Goal: Task Accomplishment & Management: Use online tool/utility

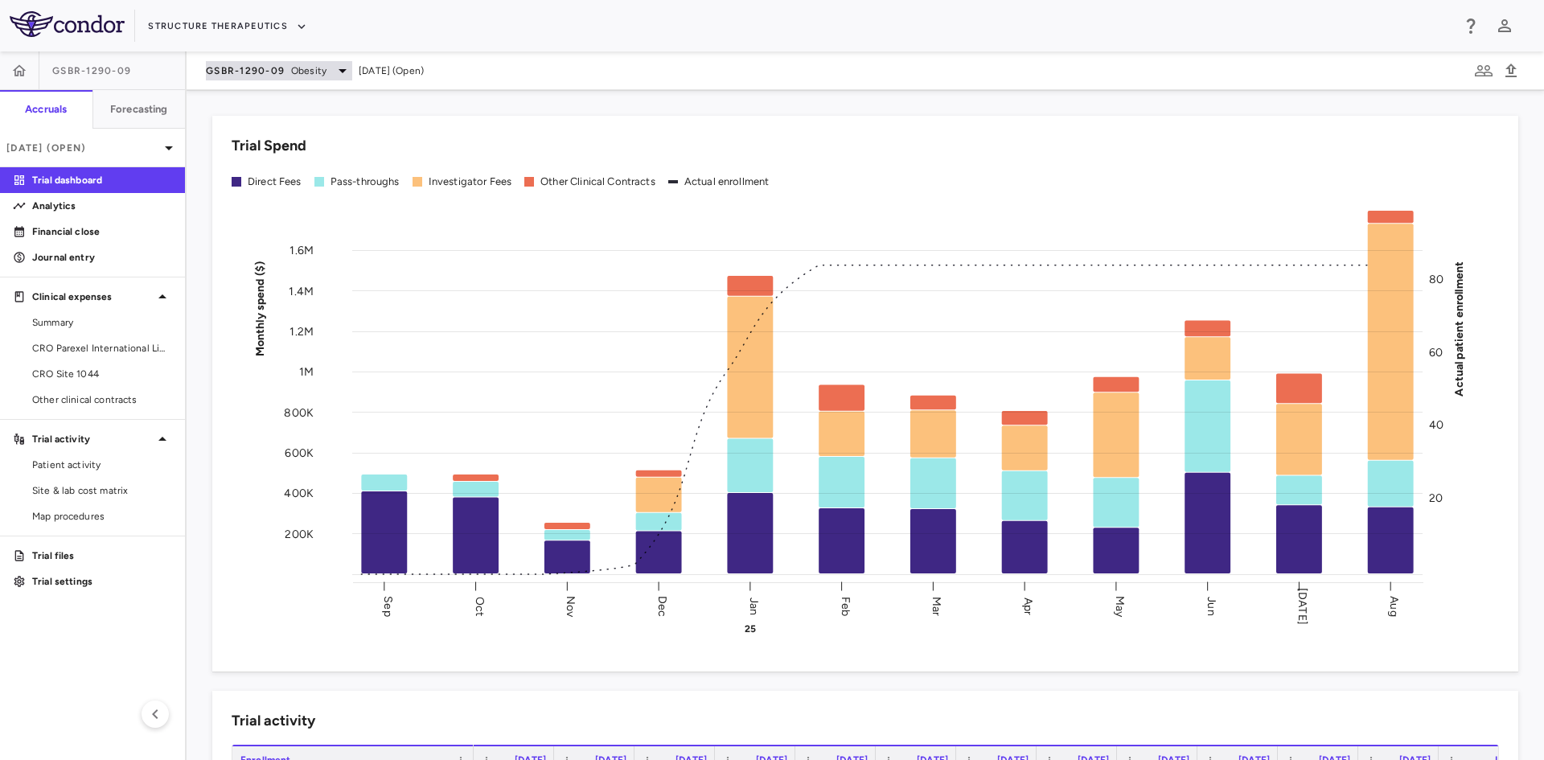
click at [261, 68] on span "GSBR-1290-09" at bounding box center [245, 70] width 79 height 13
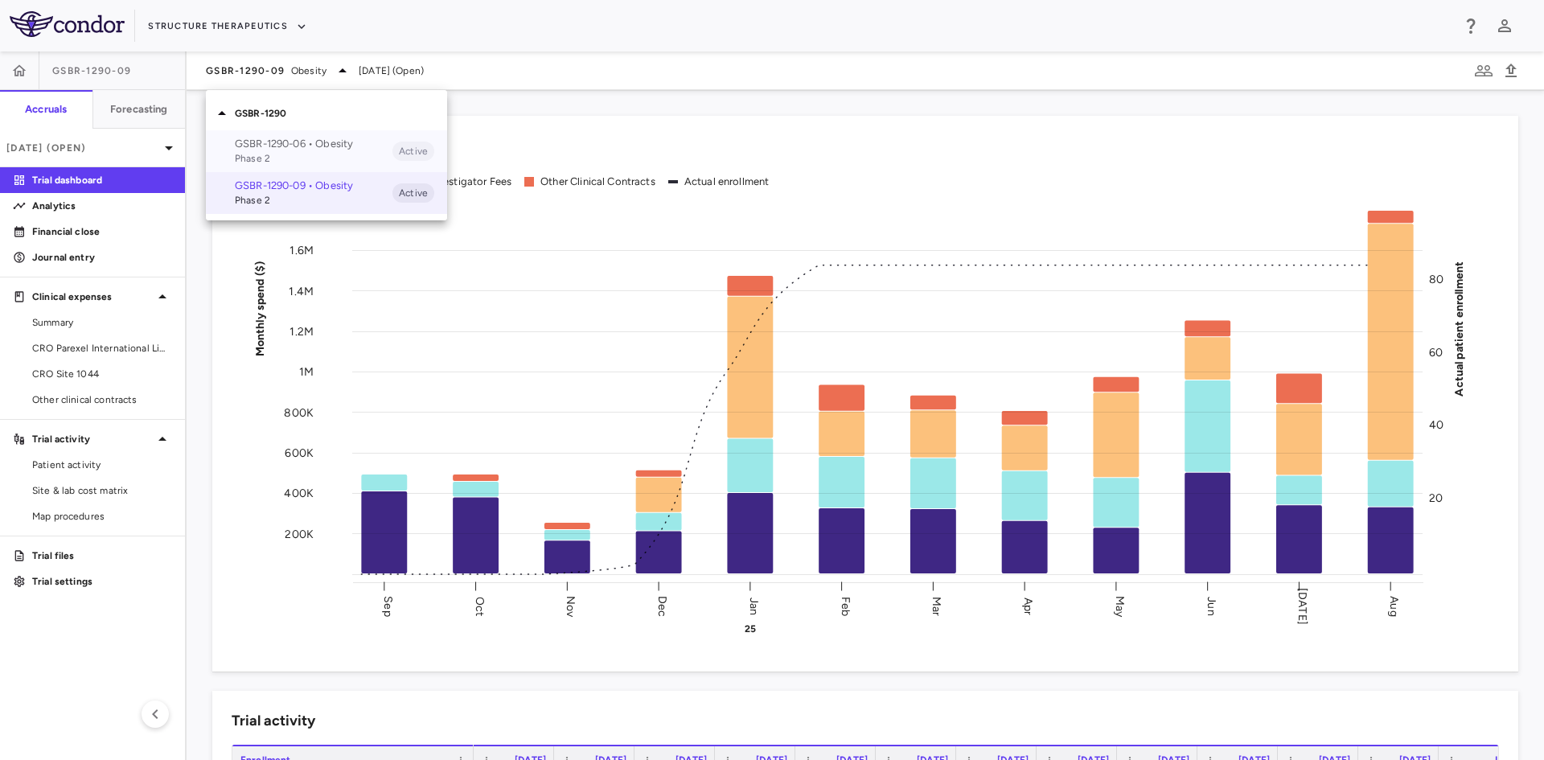
click at [285, 154] on span "Phase 2" at bounding box center [314, 158] width 158 height 14
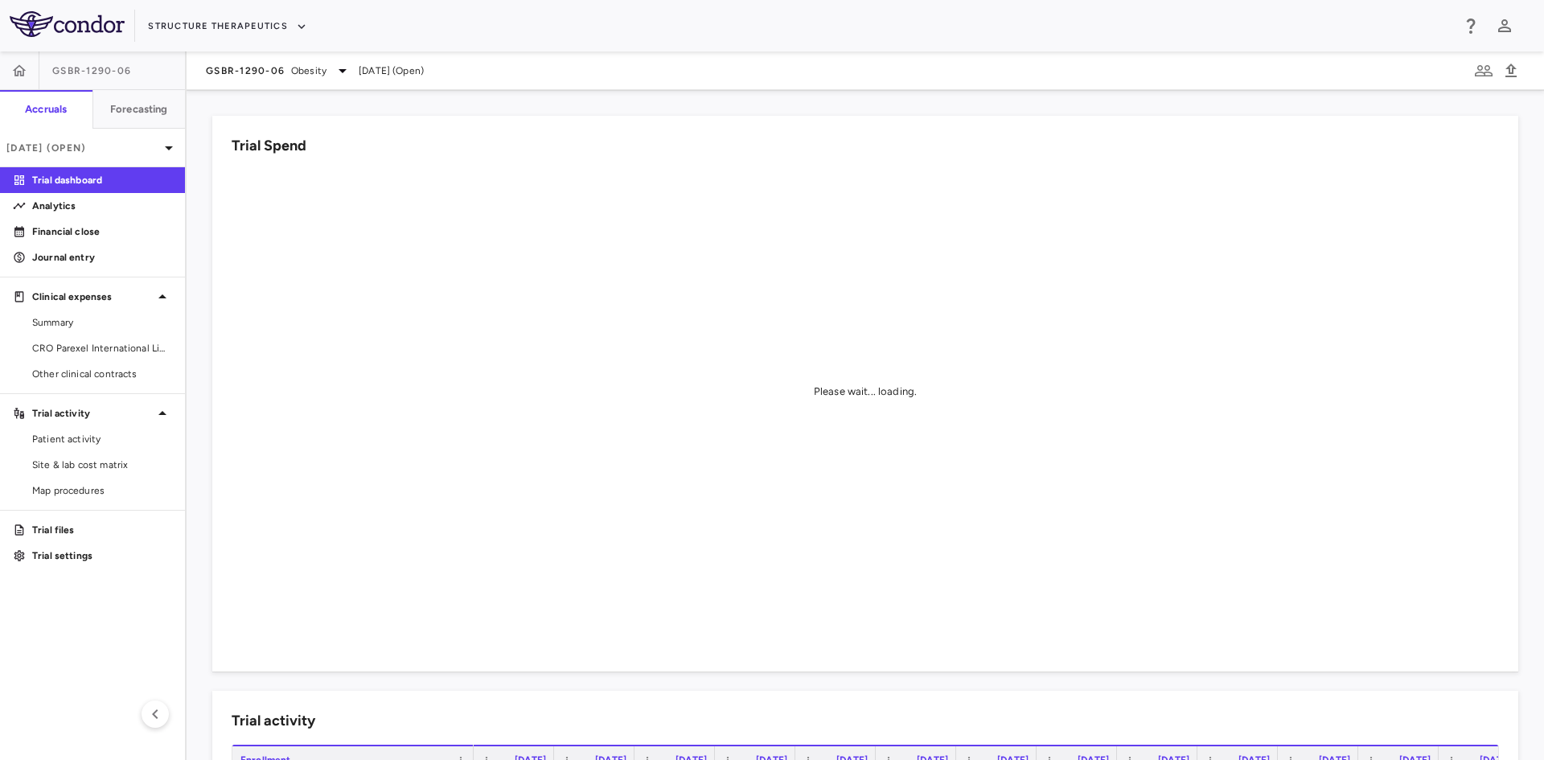
scroll to position [643, 0]
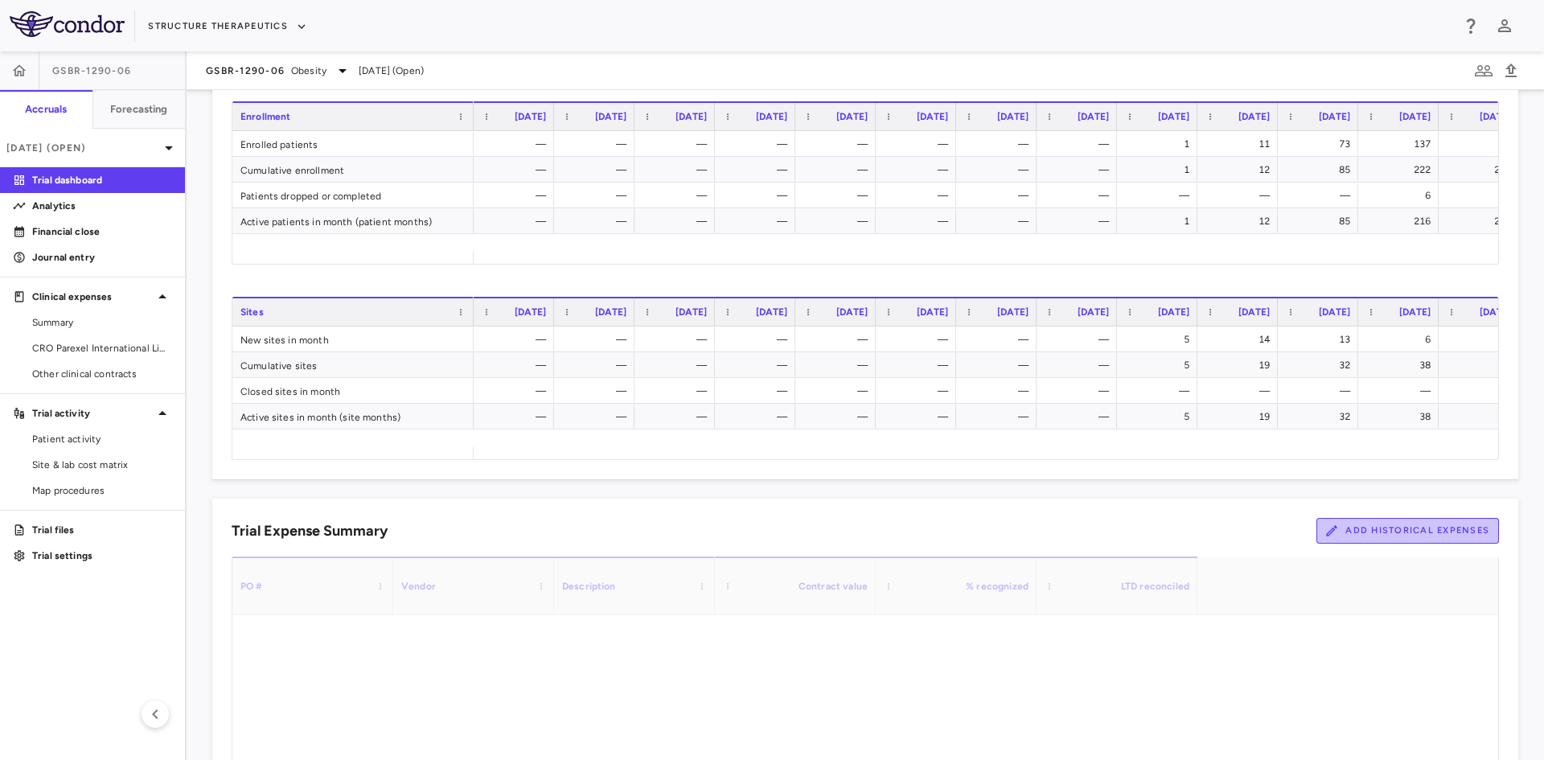
click at [1369, 539] on button "Add Historical Expenses" at bounding box center [1407, 531] width 183 height 26
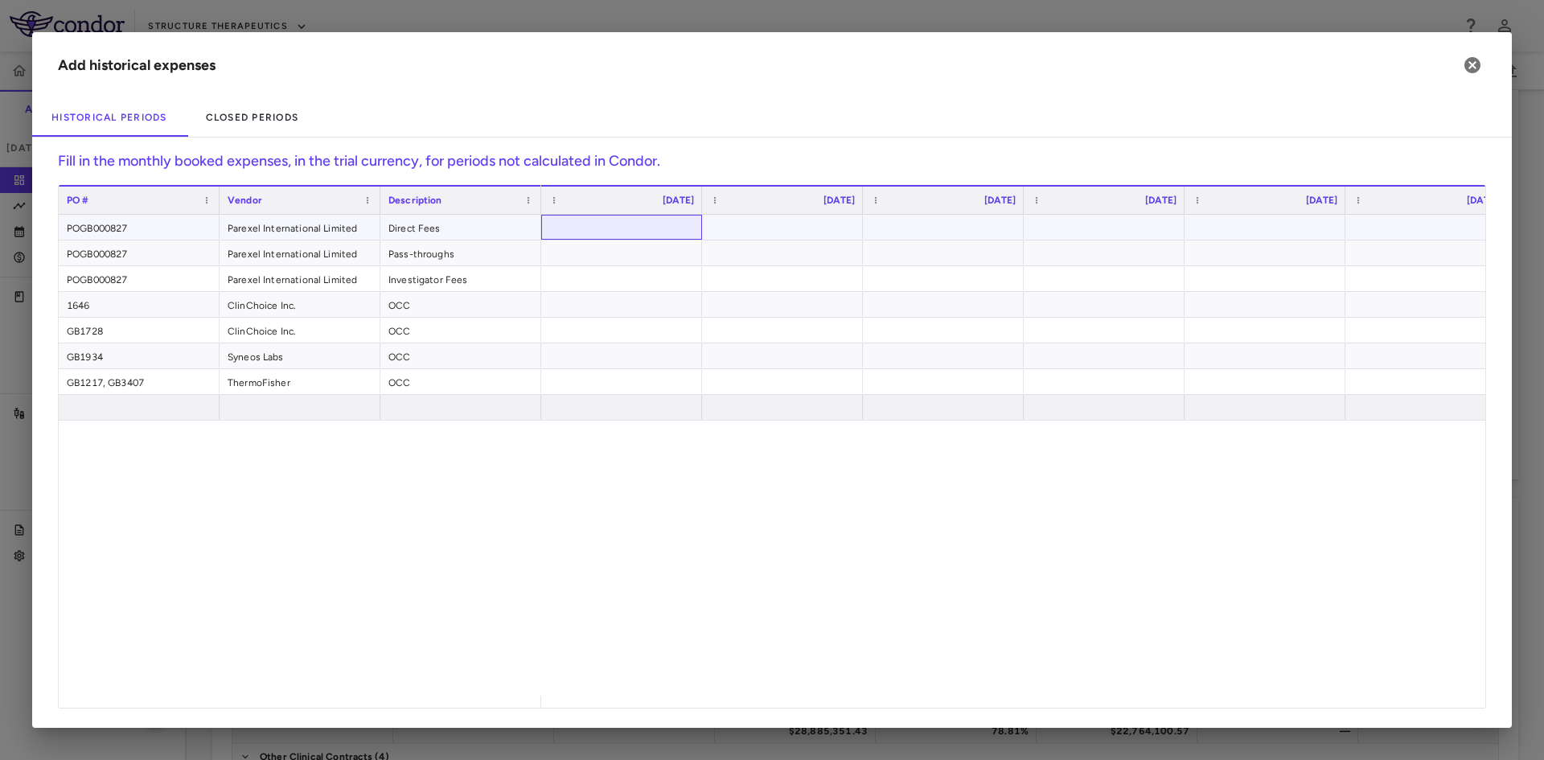
click at [622, 224] on div at bounding box center [621, 226] width 145 height 23
click at [638, 253] on div at bounding box center [621, 252] width 145 height 23
click at [696, 609] on div "​" at bounding box center [1013, 455] width 944 height 481
click at [938, 228] on div at bounding box center [943, 226] width 145 height 23
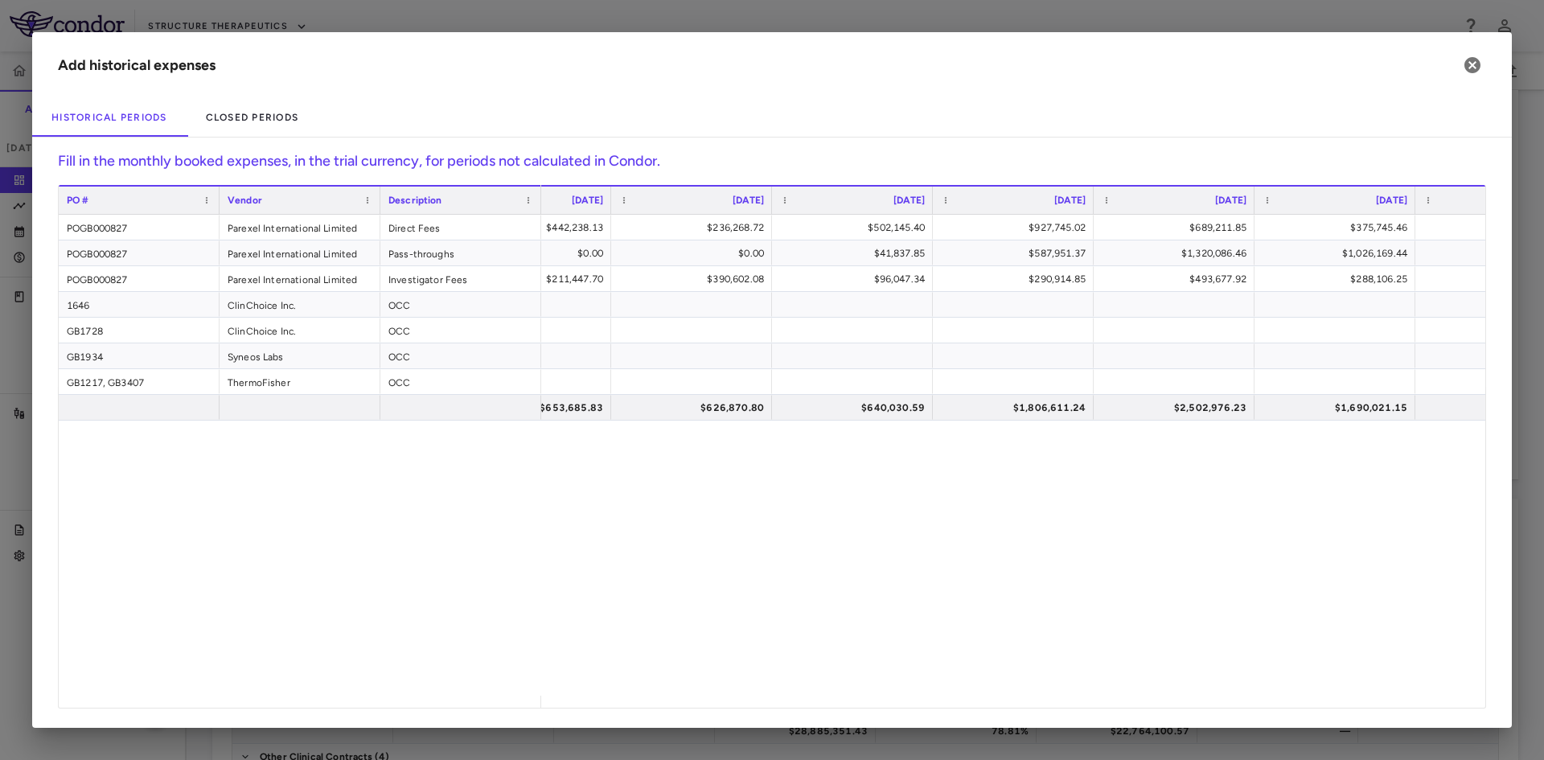
scroll to position [0, 0]
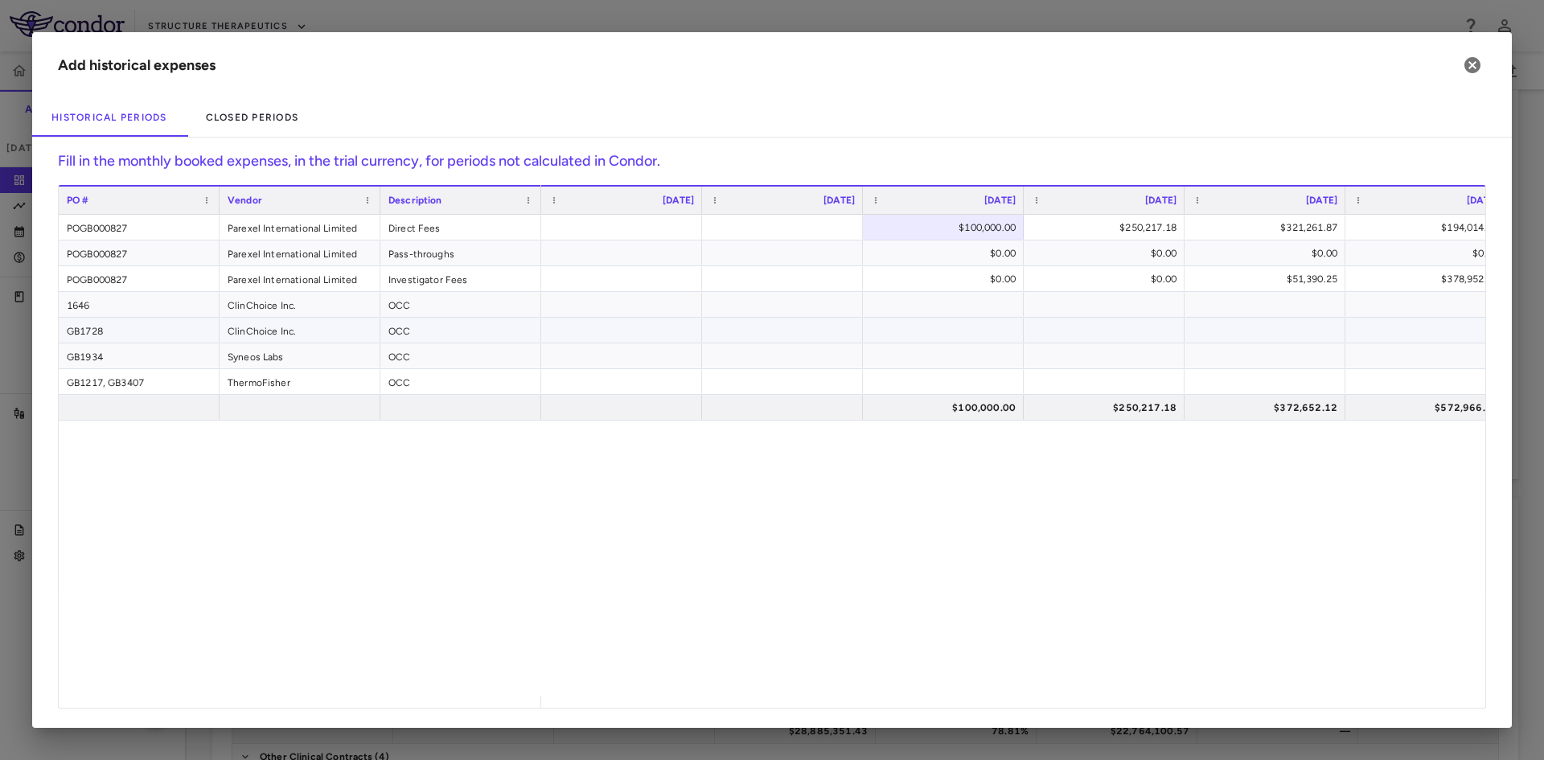
click at [630, 328] on div at bounding box center [621, 329] width 145 height 23
click at [589, 313] on div at bounding box center [621, 304] width 145 height 23
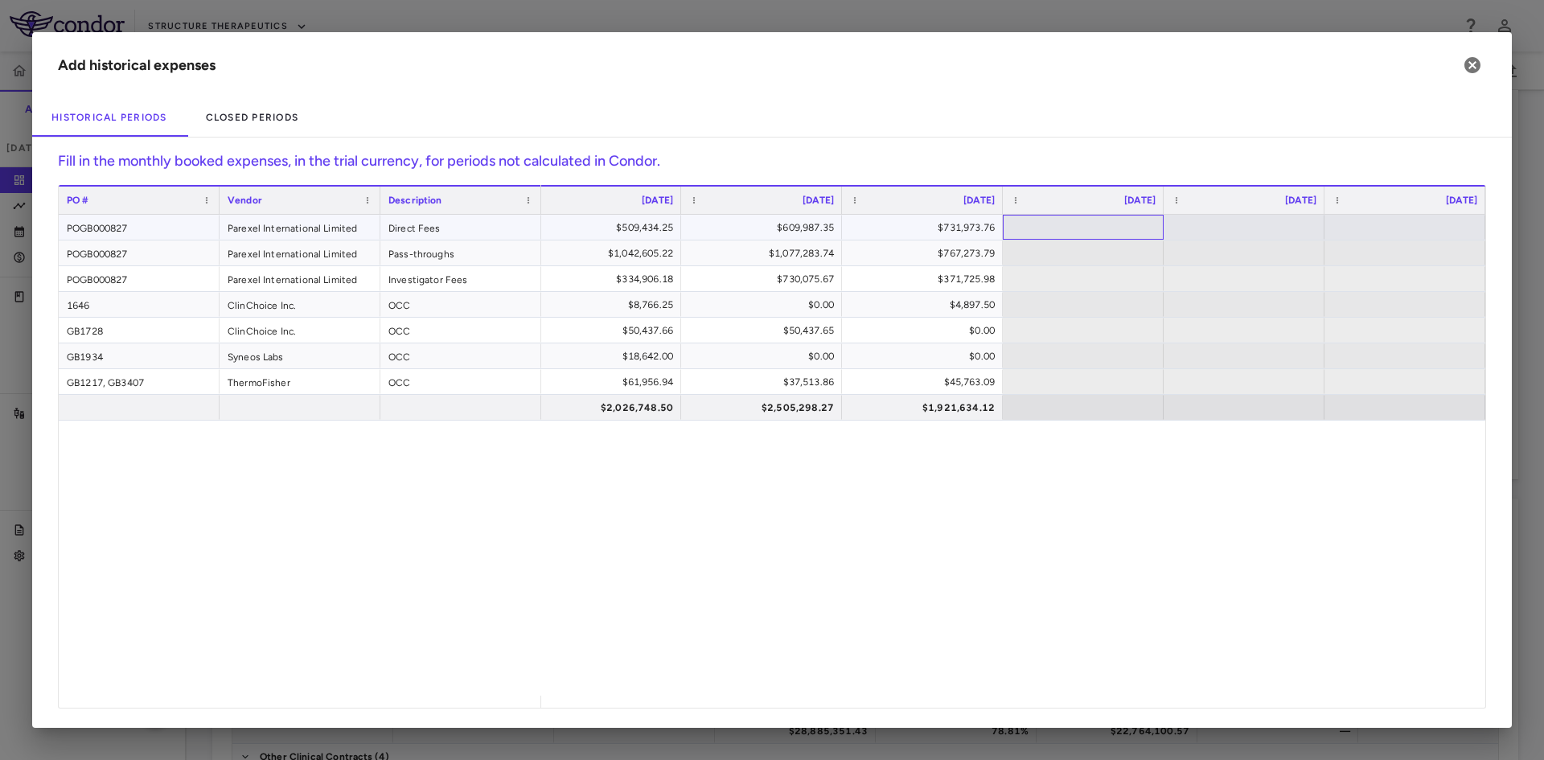
click at [1132, 232] on div at bounding box center [1083, 226] width 145 height 23
click at [1126, 259] on div at bounding box center [1083, 252] width 145 height 23
click at [1478, 66] on icon "button" at bounding box center [1472, 65] width 16 height 16
